Goal: Task Accomplishment & Management: Manage account settings

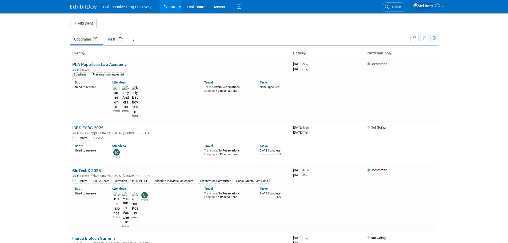
click at [401, 10] on link "Search" at bounding box center [393, 6] width 25 height 9
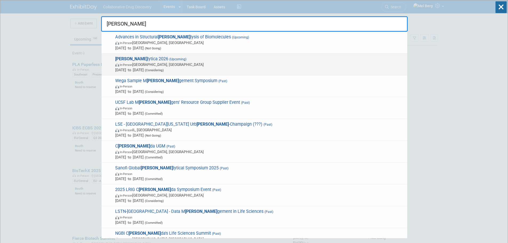
type input "[PERSON_NAME]"
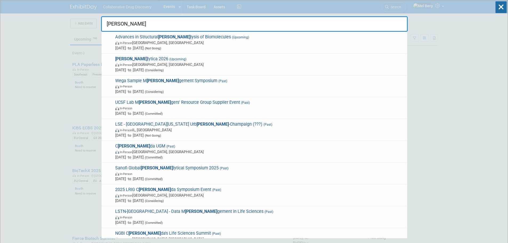
click at [127, 65] on span "In-Person" at bounding box center [126, 64] width 13 height 3
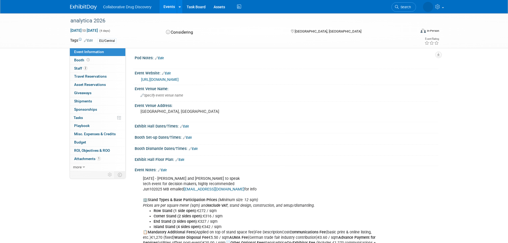
click at [166, 168] on link "Edit" at bounding box center [162, 170] width 9 height 4
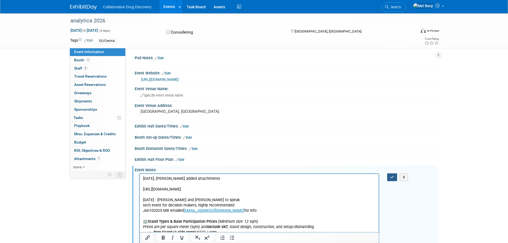
click at [390, 175] on button "button" at bounding box center [392, 177] width 10 height 8
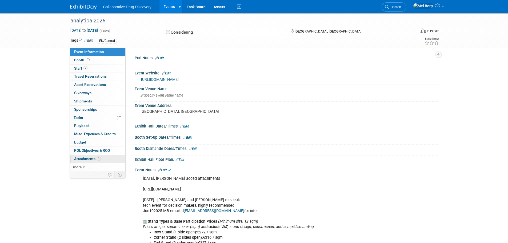
click at [91, 160] on span "Attachments 1" at bounding box center [87, 158] width 27 height 4
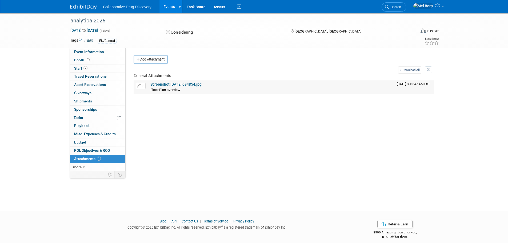
click at [177, 84] on link "Screenshot 2025-06-10 094854.jpg" at bounding box center [175, 84] width 51 height 4
click at [145, 58] on button "Add Attachment" at bounding box center [151, 59] width 34 height 9
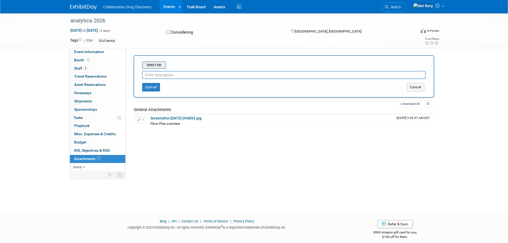
click at [147, 65] on input "file" at bounding box center [133, 65] width 63 height 6
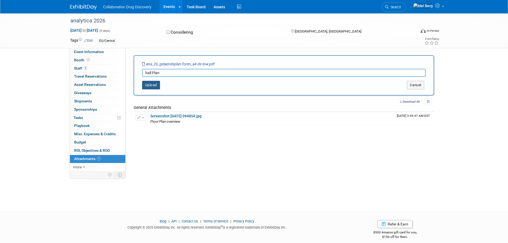
type input "hall Plan"
click at [149, 85] on button "Upload" at bounding box center [151, 85] width 18 height 9
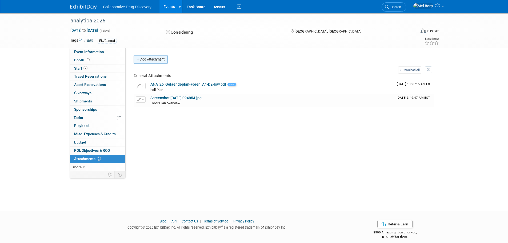
click at [150, 61] on button "Add Attachment" at bounding box center [151, 59] width 34 height 9
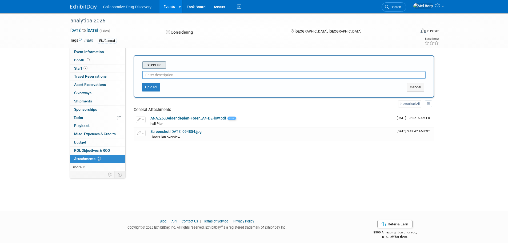
click at [150, 63] on input "file" at bounding box center [133, 65] width 63 height 6
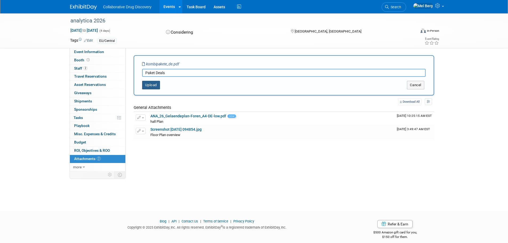
type input "Paket Deals"
click at [156, 86] on button "Upload" at bounding box center [151, 85] width 18 height 9
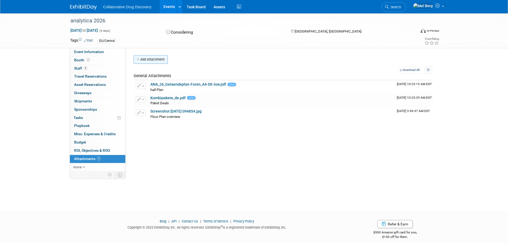
click at [156, 62] on button "Add Attachment" at bounding box center [151, 59] width 34 height 9
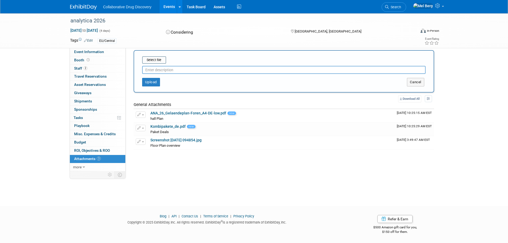
scroll to position [5, 0]
click at [157, 66] on input "text" at bounding box center [283, 70] width 283 height 8
type input "General Info collected"
click at [154, 64] on div "General Info collected" at bounding box center [283, 68] width 283 height 10
click at [155, 60] on input "file" at bounding box center [133, 60] width 63 height 6
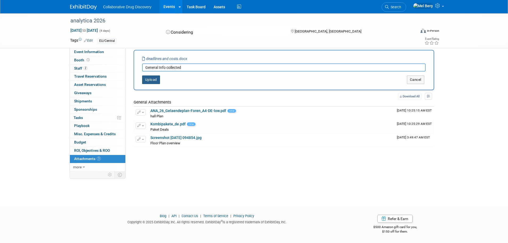
click at [155, 82] on button "Upload" at bounding box center [151, 79] width 18 height 9
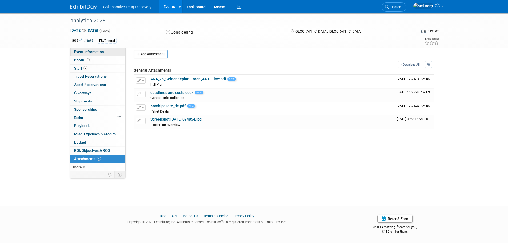
click at [99, 50] on span "Event Information" at bounding box center [89, 52] width 30 height 4
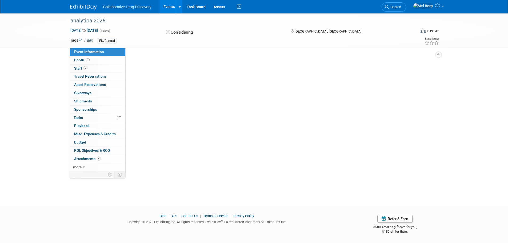
scroll to position [0, 0]
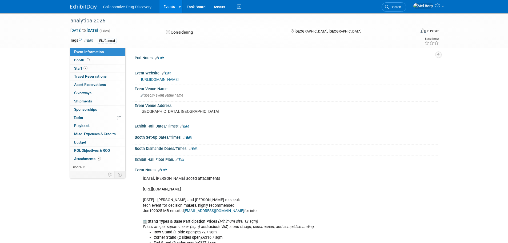
click at [167, 170] on link "Edit" at bounding box center [162, 170] width 9 height 4
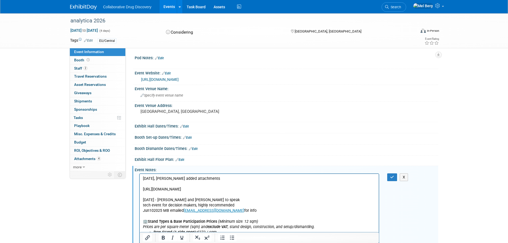
click at [196, 176] on p "Oct6, Mel added attachments https://www.messebudgetplaner.de/en/analytica-2026/…" at bounding box center [259, 203] width 233 height 54
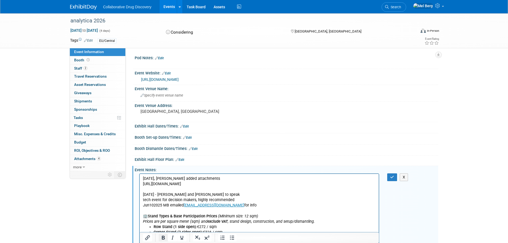
click at [161, 238] on icon "Bold" at bounding box center [163, 237] width 6 height 6
click at [393, 177] on icon "button" at bounding box center [392, 177] width 4 height 4
